Goal: Task Accomplishment & Management: Manage account settings

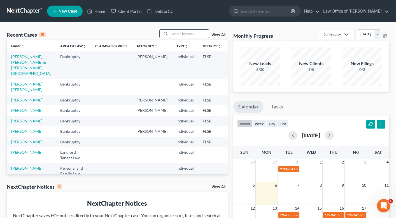
click at [192, 34] on input "search" at bounding box center [189, 34] width 39 height 8
type input "[PERSON_NAME]"
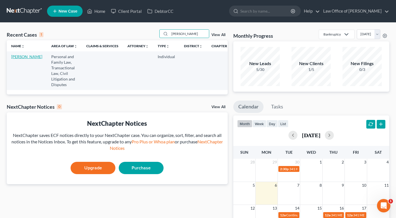
click at [18, 57] on link "[PERSON_NAME]" at bounding box center [26, 56] width 31 height 5
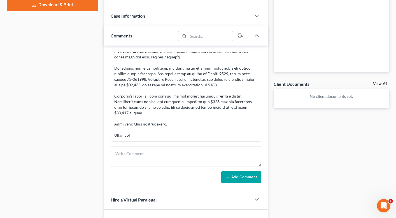
scroll to position [149, 0]
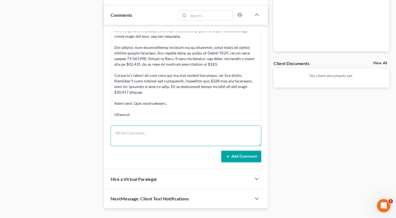
click at [149, 137] on textarea at bounding box center [186, 136] width 151 height 21
click at [131, 134] on textarea "This is Groerge and I can not take it- she needs a [US_STATE] lawyer" at bounding box center [186, 136] width 151 height 21
drag, startPoint x: 127, startPoint y: 134, endPoint x: 141, endPoint y: 135, distance: 13.2
click at [141, 135] on textarea "This is Groerge and I can not take it- she needs a [US_STATE] lawyer" at bounding box center [186, 136] width 151 height 21
type textarea "This is [US_STATE] and I can not take it- she needs a [US_STATE] lawyer"
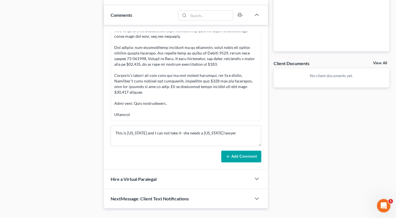
click at [246, 158] on button "Add Comment" at bounding box center [241, 157] width 40 height 12
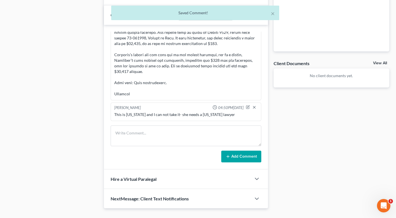
scroll to position [0, 0]
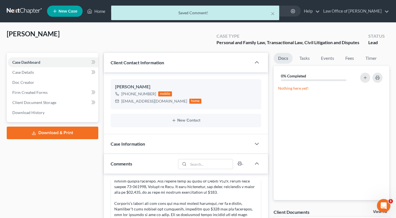
click at [99, 10] on div "× Saved Comment!" at bounding box center [195, 14] width 396 height 17
click at [99, 14] on div "× Saved Comment!" at bounding box center [195, 14] width 396 height 17
click at [96, 12] on div "× Saved Comment!" at bounding box center [195, 14] width 396 height 17
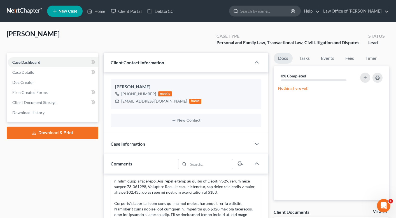
click at [263, 14] on input "search" at bounding box center [265, 11] width 51 height 10
type input "[PERSON_NAME]"
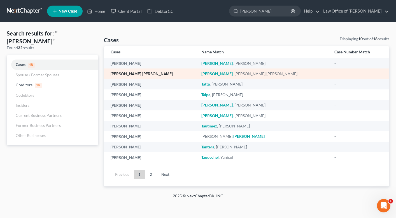
click at [134, 73] on link "[PERSON_NAME] [PERSON_NAME]" at bounding box center [142, 74] width 62 height 4
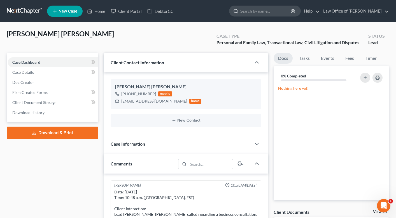
click at [256, 12] on input "search" at bounding box center [265, 11] width 51 height 10
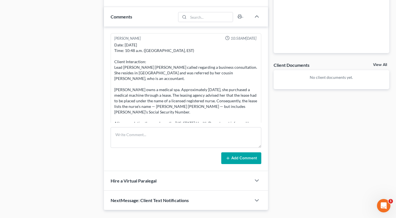
scroll to position [161, 0]
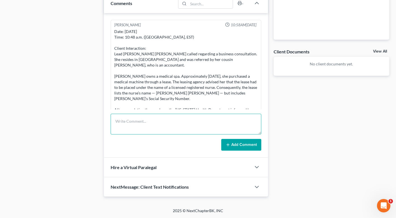
click at [138, 127] on textarea at bounding box center [186, 124] width 151 height 21
type textarea "see text to lead I sent 10/6"
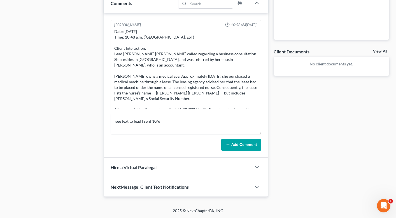
click at [245, 147] on button "Add Comment" at bounding box center [241, 145] width 40 height 12
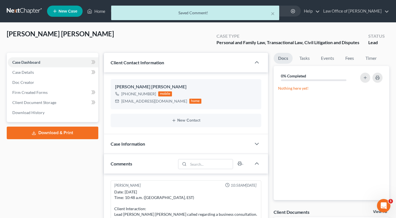
scroll to position [72, 0]
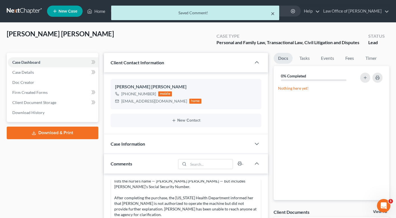
click at [271, 15] on button "×" at bounding box center [273, 13] width 4 height 7
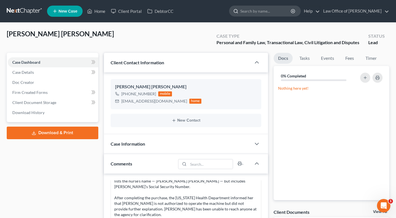
click at [257, 15] on input "search" at bounding box center [265, 11] width 51 height 10
type input "[PERSON_NAME]"
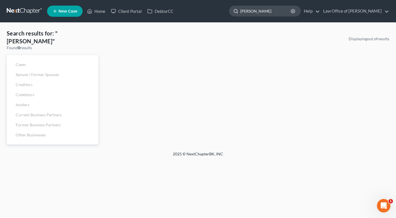
click at [272, 11] on input "[PERSON_NAME]" at bounding box center [265, 11] width 51 height 10
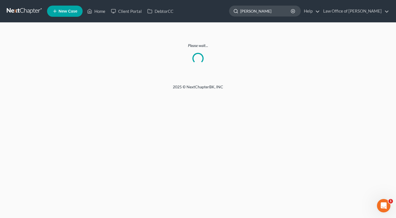
type input "[PERSON_NAME]"
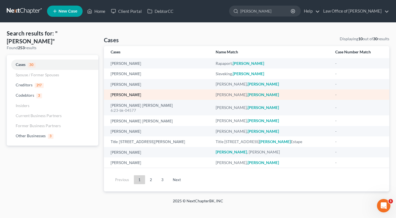
click at [128, 94] on link "[PERSON_NAME]" at bounding box center [126, 95] width 31 height 4
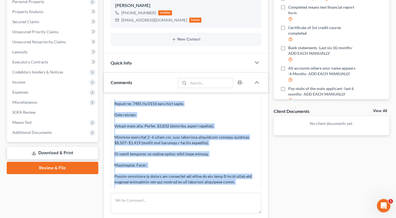
scroll to position [175, 0]
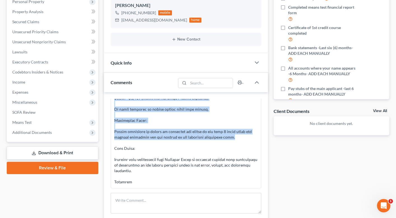
drag, startPoint x: 115, startPoint y: 107, endPoint x: 249, endPoint y: 137, distance: 137.9
click at [249, 137] on div at bounding box center [185, 59] width 143 height 252
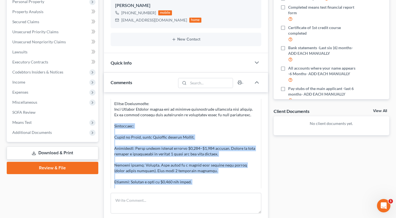
scroll to position [25, 0]
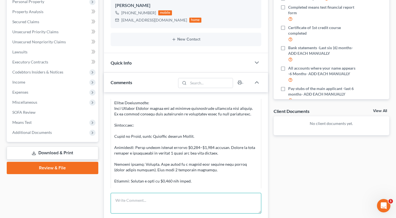
click at [149, 202] on textarea at bounding box center [186, 203] width 151 height 21
type textarea "t"
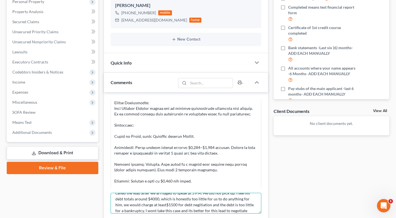
scroll to position [13, 0]
click at [186, 199] on textarea "called the lead after we arrnaged to speak at 5 PM. He did not pick up. I see h…" at bounding box center [186, 203] width 151 height 21
click at [161, 199] on textarea "called the lead after we arrnaged to speak at 5 PM. He did not pick up. I see h…" at bounding box center [186, 203] width 151 height 21
click at [166, 200] on textarea "called the lead after we arranaged to speak at 5 PM. He did not pick up. I see …" at bounding box center [186, 203] width 151 height 21
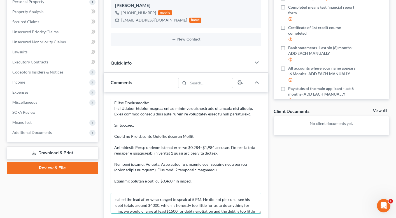
click at [234, 200] on textarea "called the lead after we arranged to speak at 5 PM. He did not pick up. I see h…" at bounding box center [186, 203] width 151 height 21
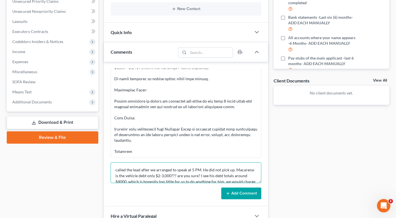
scroll to position [182, 0]
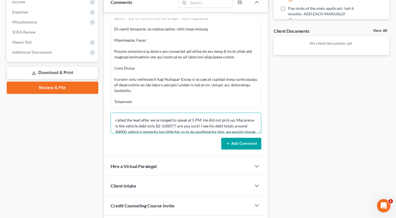
type textarea "called the lead after we arranged to speak at 5 PM. He did not pick up. Macaren…"
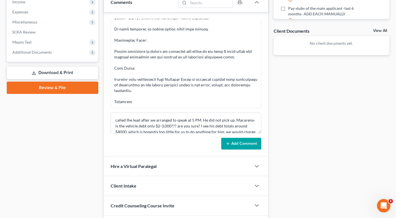
click at [236, 141] on button "Add Comment" at bounding box center [241, 144] width 40 height 12
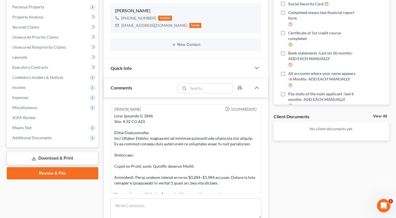
scroll to position [0, 0]
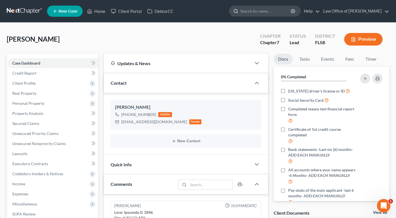
click at [247, 12] on input "search" at bounding box center [265, 11] width 51 height 10
type input "manson"
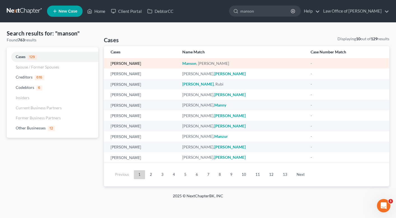
click at [118, 62] on link "[PERSON_NAME]" at bounding box center [126, 64] width 31 height 4
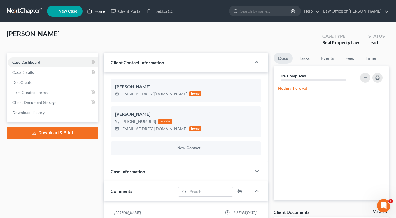
click at [105, 9] on link "Home" at bounding box center [96, 11] width 24 height 10
